Goal: Task Accomplishment & Management: Use online tool/utility

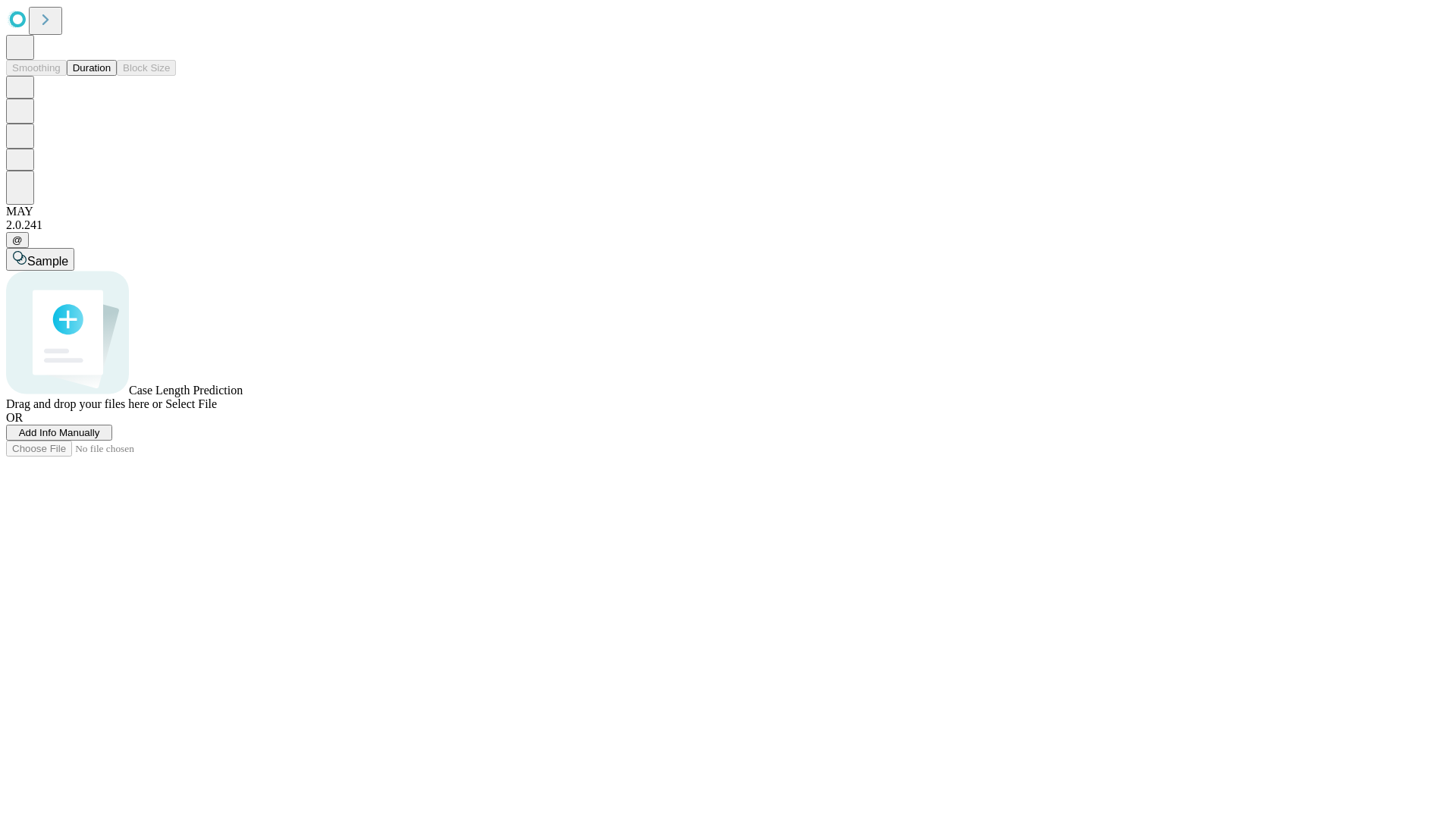
click at [111, 76] on button "Duration" at bounding box center [92, 68] width 50 height 16
click at [100, 438] on span "Add Info Manually" at bounding box center [59, 432] width 81 height 12
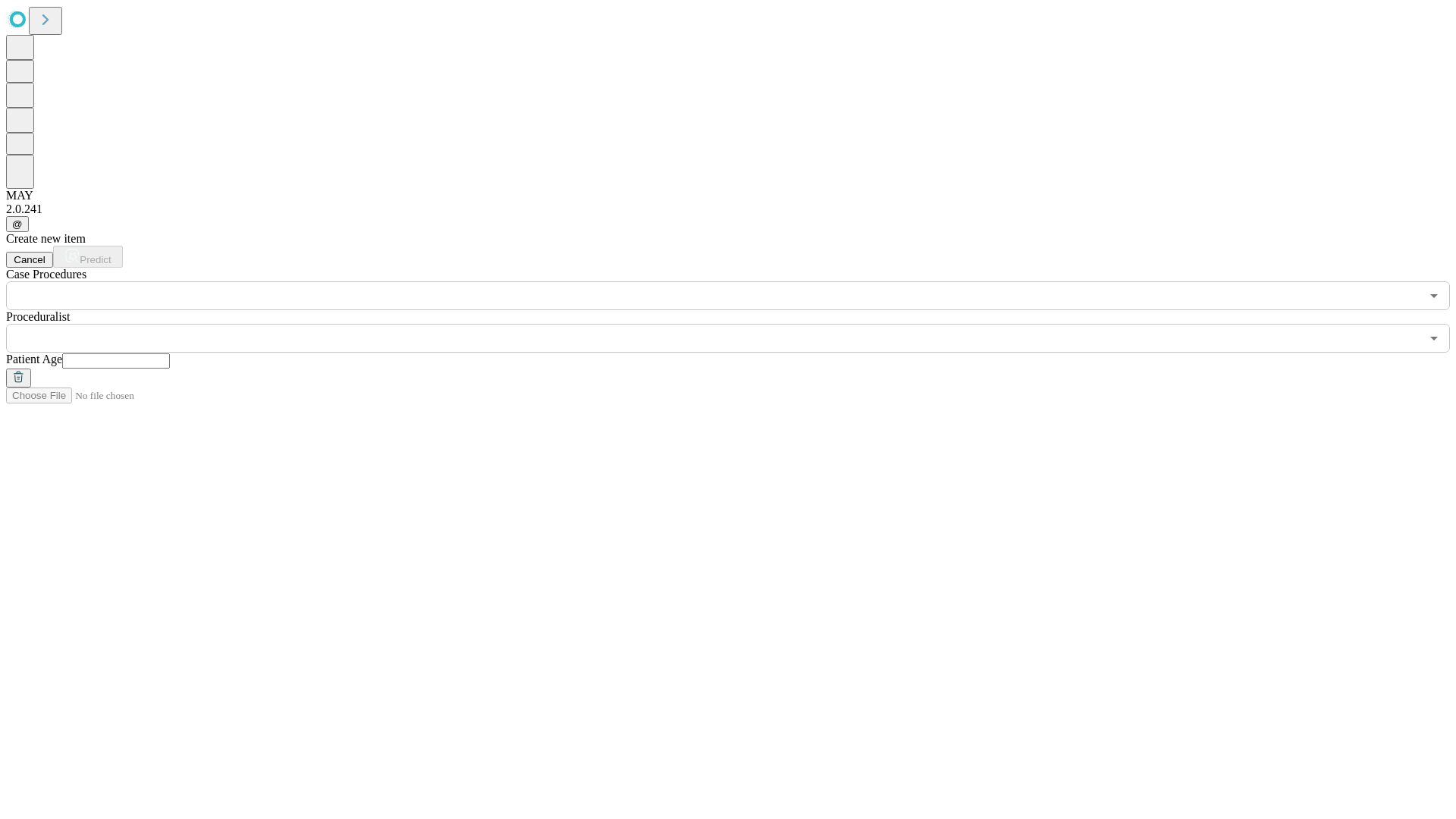
click at [170, 354] on input "text" at bounding box center [116, 361] width 108 height 15
type input "*"
click at [739, 324] on input "text" at bounding box center [713, 338] width 1415 height 29
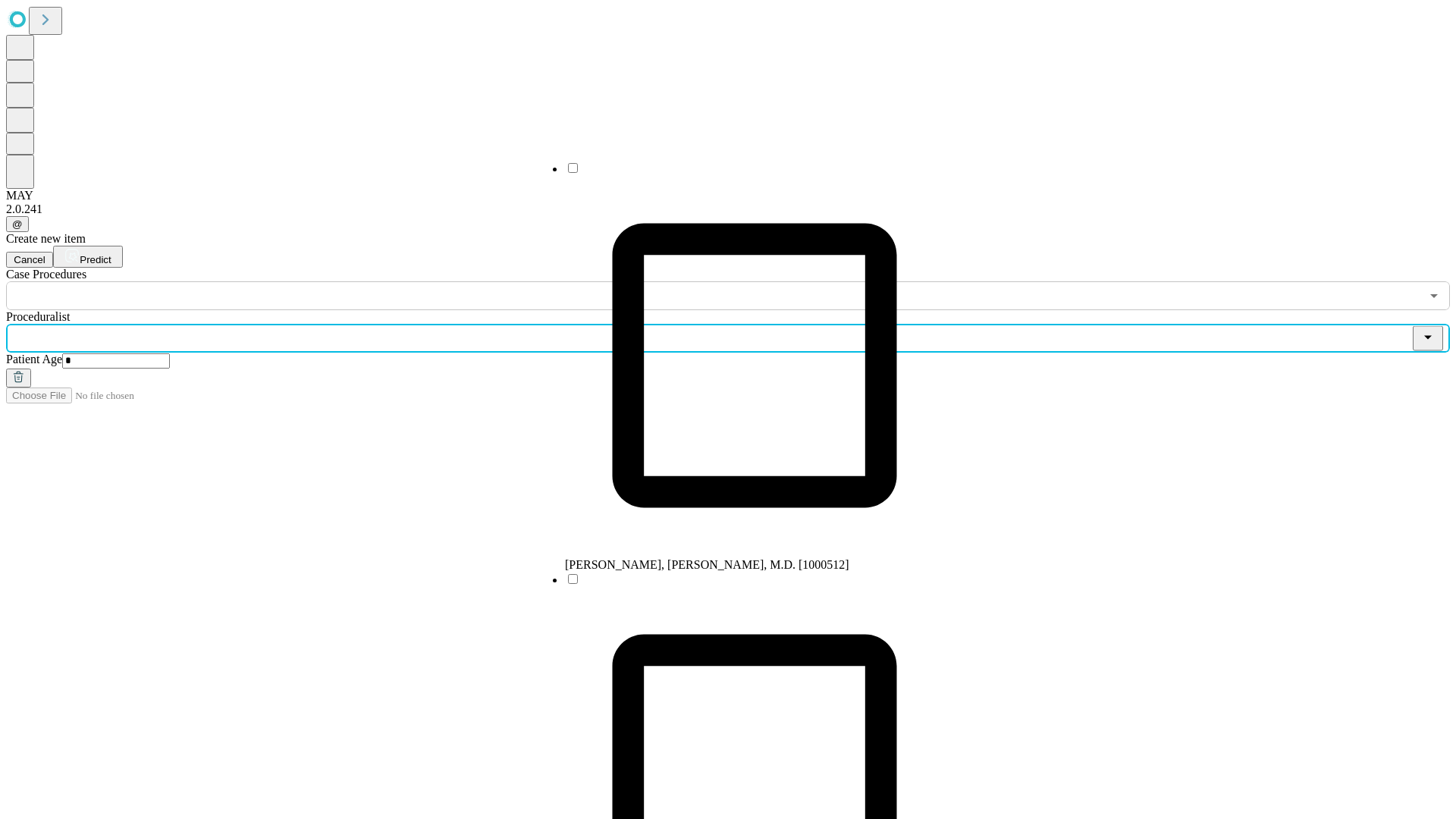
click at [739, 174] on li "[PERSON_NAME], [PERSON_NAME], M.D. [1000512]" at bounding box center [755, 366] width 379 height 411
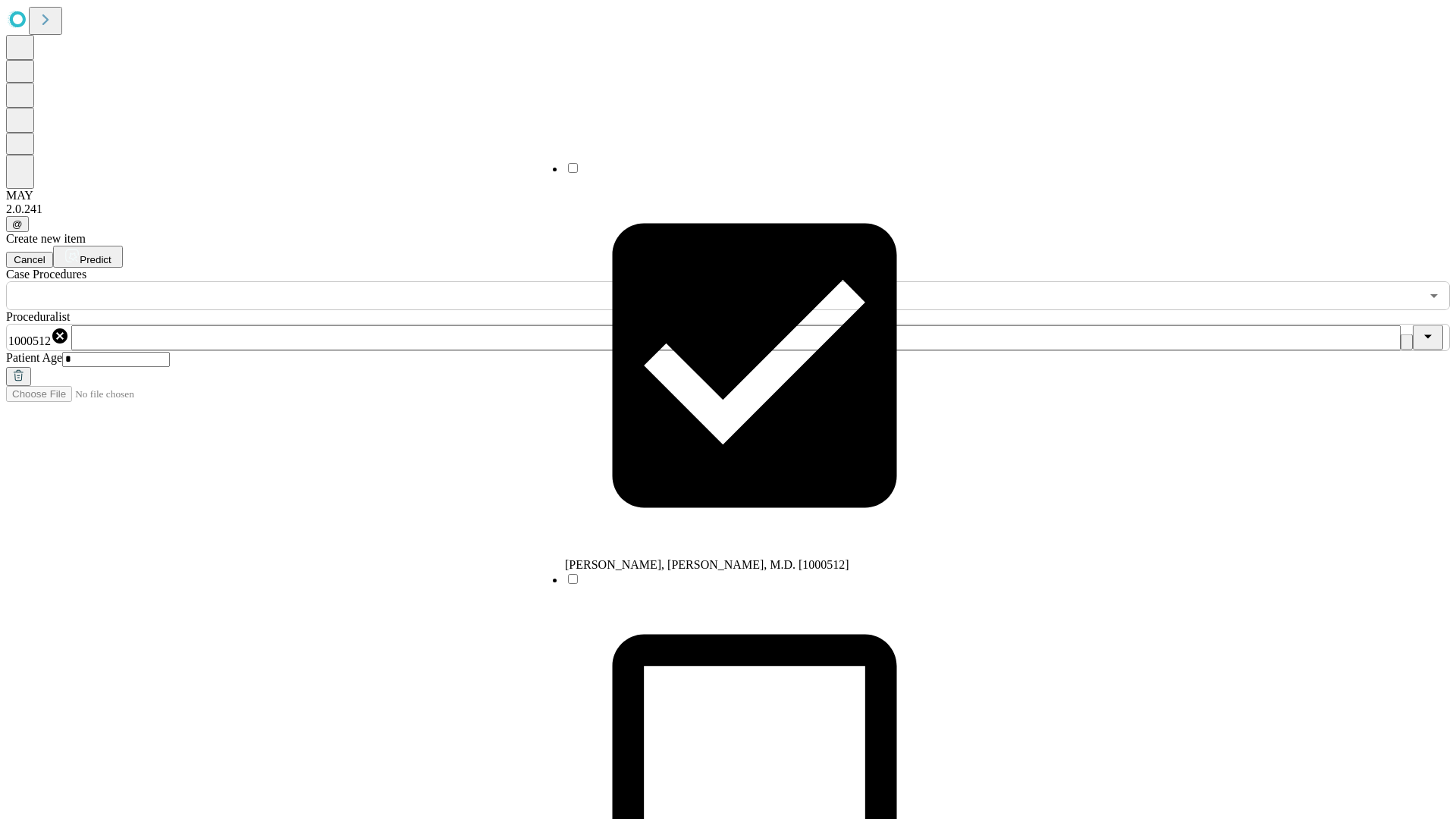
click at [319, 282] on input "text" at bounding box center [713, 296] width 1415 height 29
